Goal: Task Accomplishment & Management: Use online tool/utility

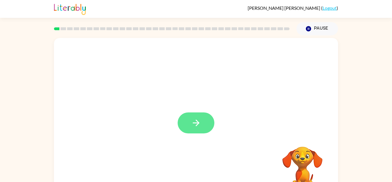
click at [187, 114] on button "button" at bounding box center [196, 122] width 37 height 21
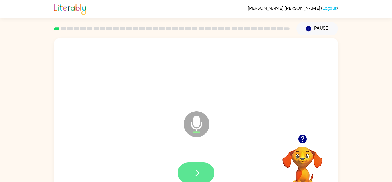
click at [191, 171] on icon "button" at bounding box center [196, 172] width 10 height 10
click at [202, 172] on button "button" at bounding box center [196, 172] width 37 height 21
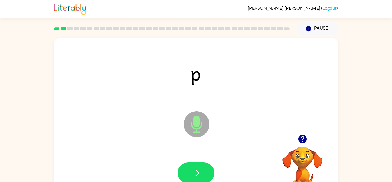
click at [202, 172] on button "button" at bounding box center [196, 172] width 37 height 21
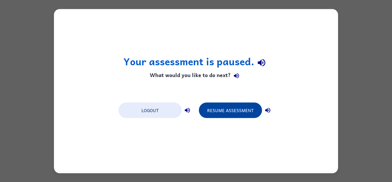
click at [219, 116] on button "Resume Assessment" at bounding box center [230, 109] width 63 height 15
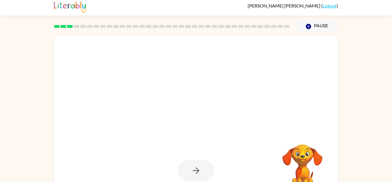
scroll to position [20, 0]
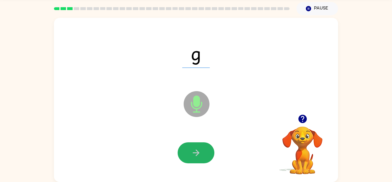
click at [200, 153] on icon "button" at bounding box center [196, 152] width 10 height 10
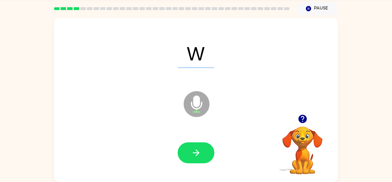
click at [198, 151] on icon "button" at bounding box center [195, 152] width 7 height 7
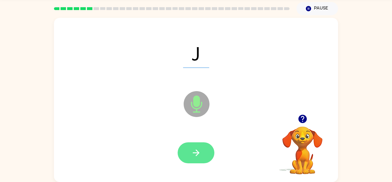
click at [199, 152] on icon "button" at bounding box center [195, 152] width 7 height 7
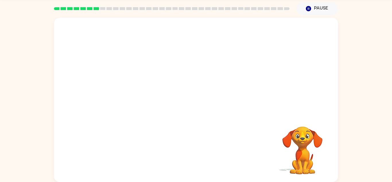
click at [199, 152] on div "Your browser must support playing .mp4 files to use Literably. Please try using…" at bounding box center [196, 100] width 284 height 164
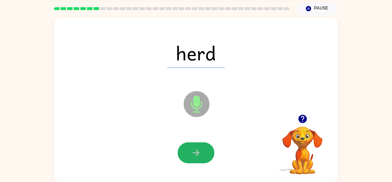
click at [199, 152] on icon "button" at bounding box center [195, 152] width 7 height 7
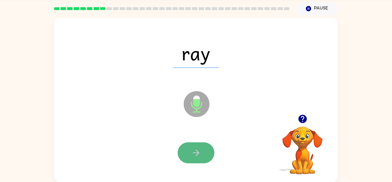
click at [192, 150] on icon "button" at bounding box center [196, 152] width 10 height 10
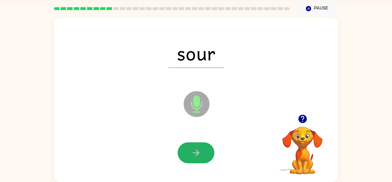
click at [192, 150] on icon "button" at bounding box center [196, 152] width 10 height 10
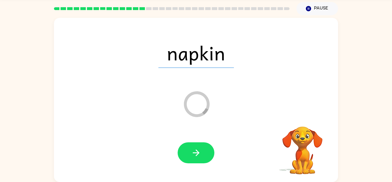
click at [192, 150] on icon "button" at bounding box center [196, 152] width 10 height 10
click at [192, 150] on div at bounding box center [196, 152] width 37 height 21
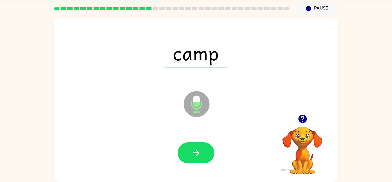
click at [192, 150] on icon "button" at bounding box center [196, 152] width 10 height 10
click at [213, 158] on div at bounding box center [196, 152] width 37 height 21
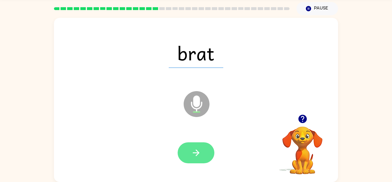
click at [202, 150] on button "button" at bounding box center [196, 152] width 37 height 21
click at [192, 150] on icon "button" at bounding box center [196, 152] width 10 height 10
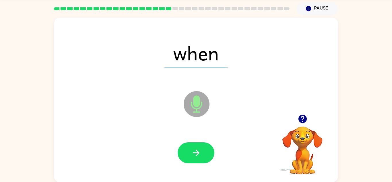
click at [192, 150] on icon "button" at bounding box center [196, 152] width 10 height 10
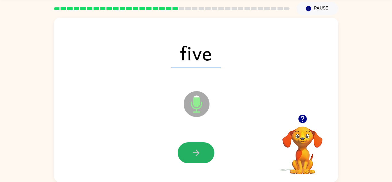
click at [192, 150] on icon "button" at bounding box center [196, 152] width 10 height 10
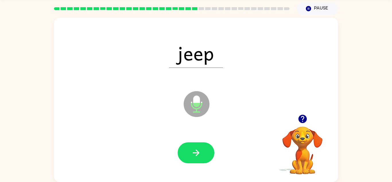
click at [192, 150] on icon "button" at bounding box center [196, 152] width 10 height 10
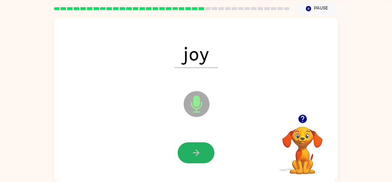
click at [192, 150] on icon "button" at bounding box center [196, 152] width 10 height 10
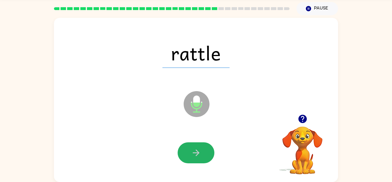
click at [192, 150] on icon "button" at bounding box center [196, 152] width 10 height 10
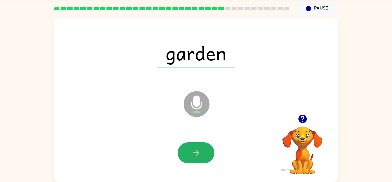
click at [192, 150] on icon "button" at bounding box center [196, 152] width 10 height 10
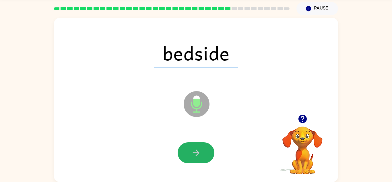
click at [192, 150] on icon "button" at bounding box center [196, 152] width 10 height 10
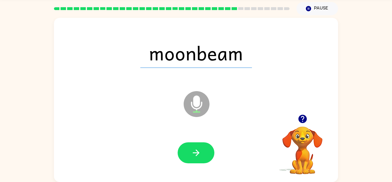
click at [192, 150] on icon "button" at bounding box center [196, 152] width 10 height 10
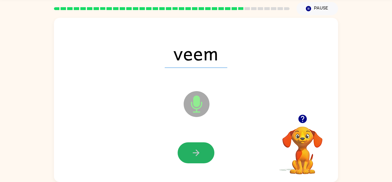
click at [192, 150] on icon "button" at bounding box center [196, 152] width 10 height 10
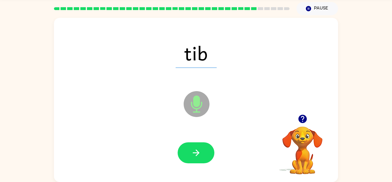
click at [192, 150] on icon "button" at bounding box center [196, 152] width 10 height 10
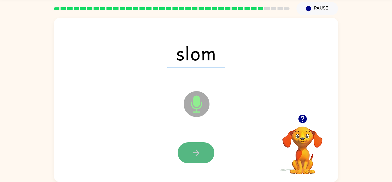
click at [192, 156] on icon "button" at bounding box center [196, 152] width 10 height 10
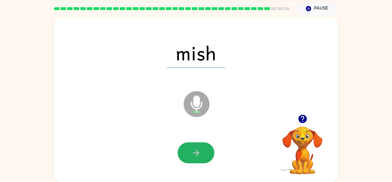
click at [192, 156] on icon "button" at bounding box center [196, 152] width 10 height 10
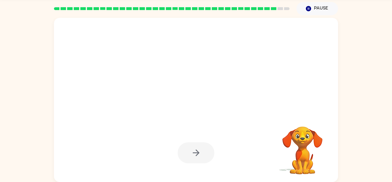
click at [192, 156] on div at bounding box center [196, 152] width 37 height 21
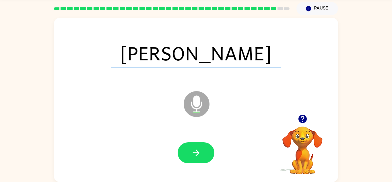
click at [192, 156] on icon "button" at bounding box center [196, 152] width 10 height 10
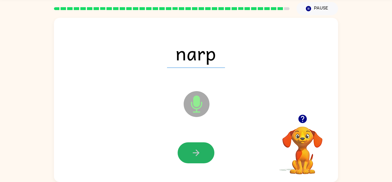
click at [192, 156] on icon "button" at bounding box center [196, 152] width 10 height 10
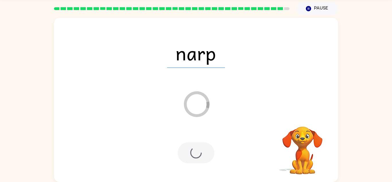
scroll to position [10, 0]
